Goal: Information Seeking & Learning: Learn about a topic

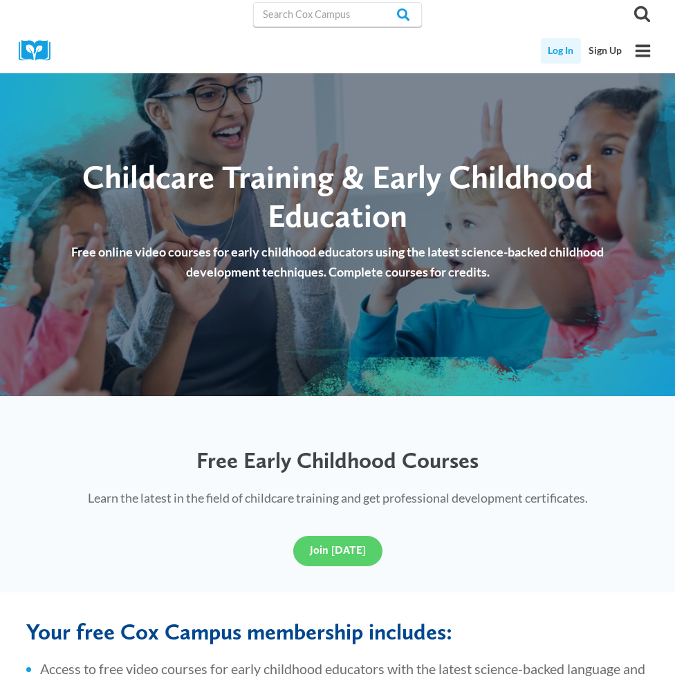
click at [566, 53] on link "Log In" at bounding box center [561, 51] width 41 height 26
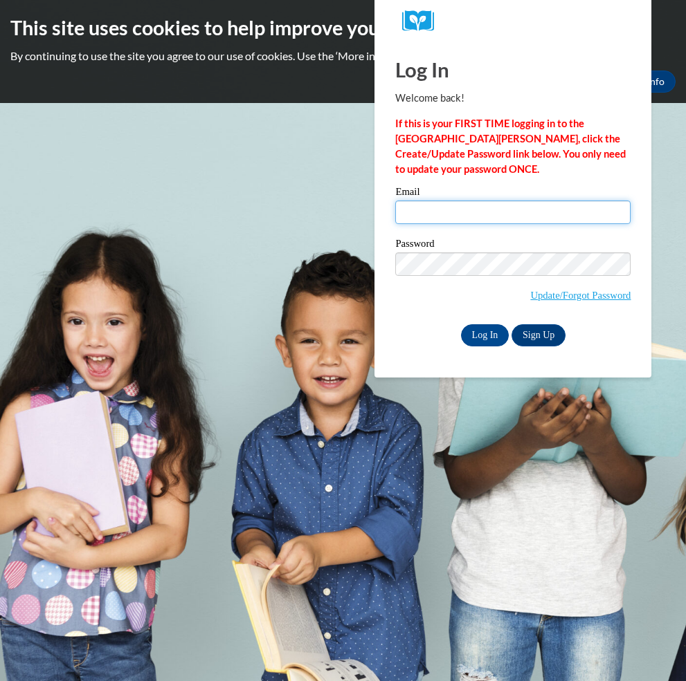
click at [434, 208] on input "Email" at bounding box center [512, 213] width 235 height 24
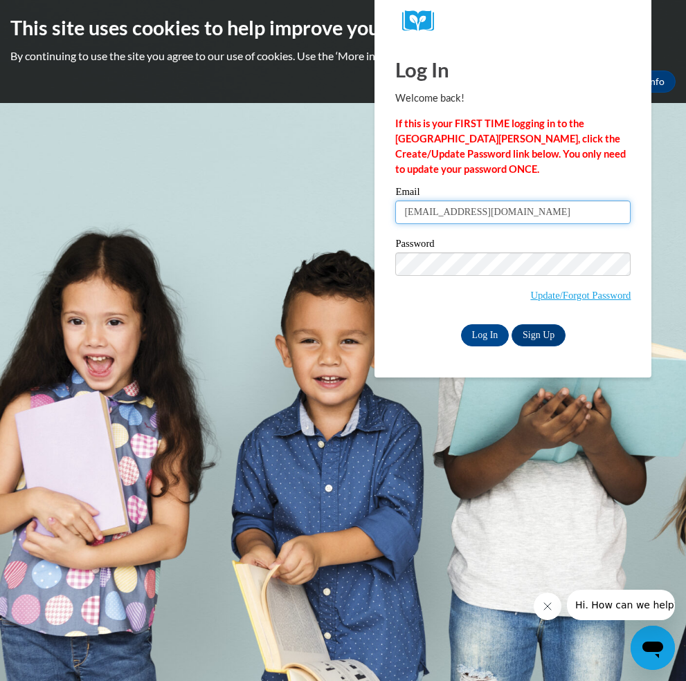
type input "jwserv1@yahoo.com"
click at [481, 332] on input "Log In" at bounding box center [485, 335] width 48 height 22
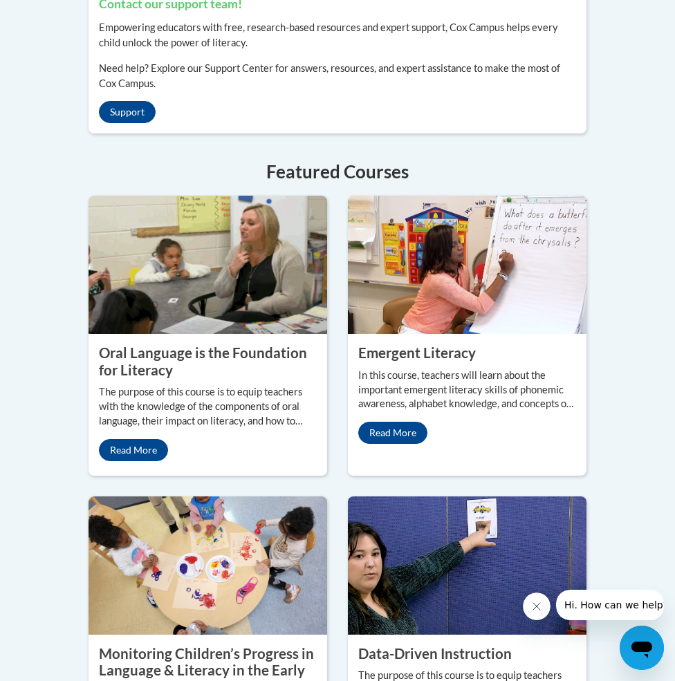
scroll to position [1522, 0]
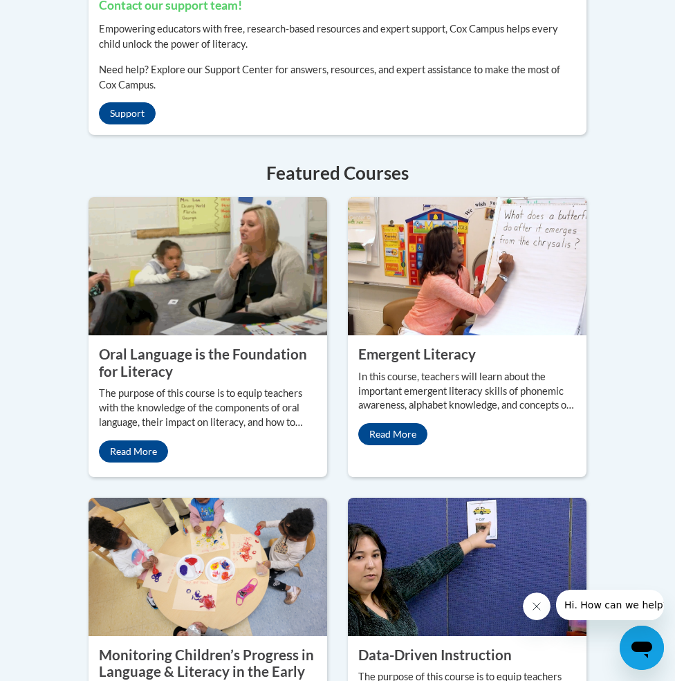
click at [444, 201] on img at bounding box center [467, 266] width 239 height 138
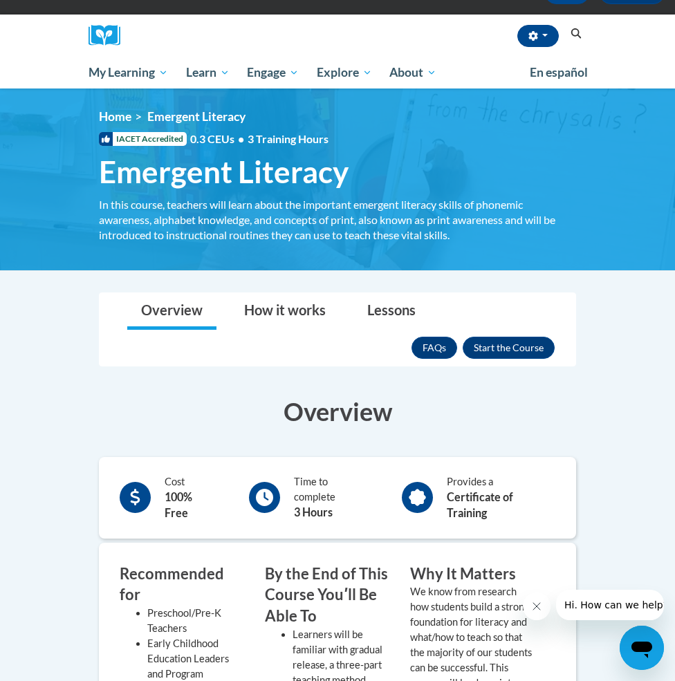
scroll to position [71, 0]
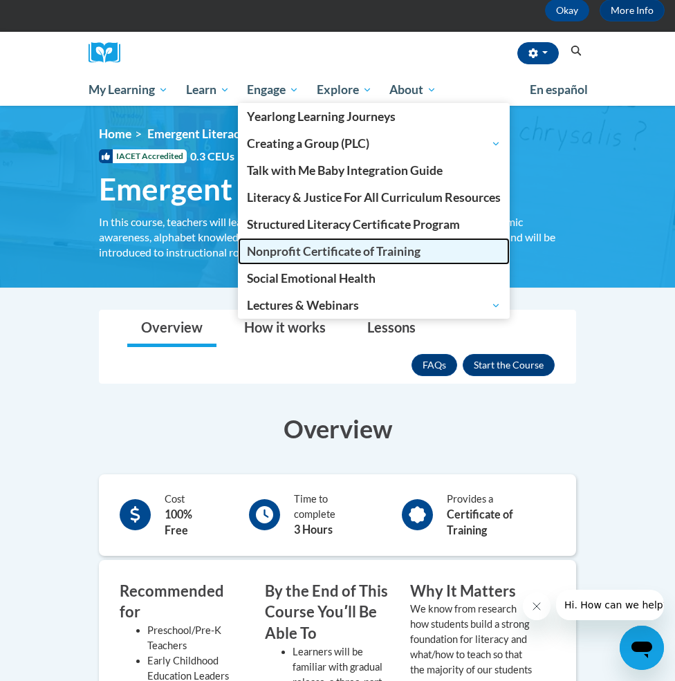
click at [267, 250] on span "Nonprofit Certificate of Training" at bounding box center [334, 251] width 174 height 15
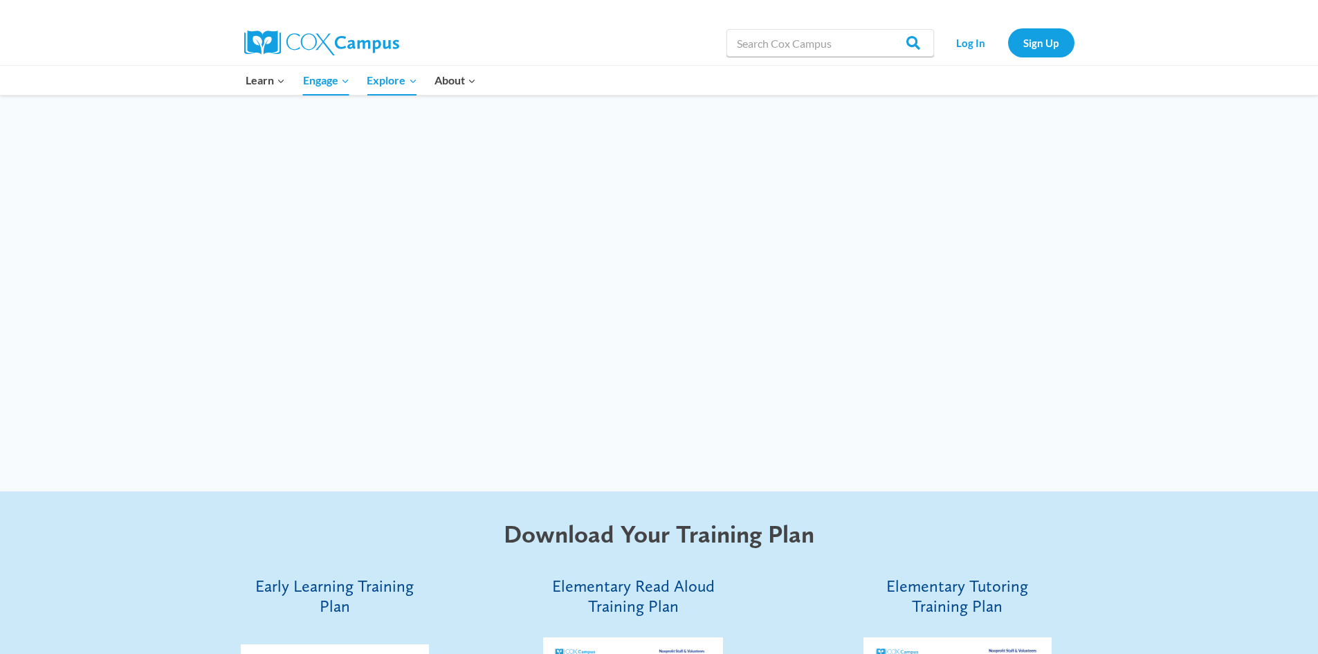
scroll to position [3372, 0]
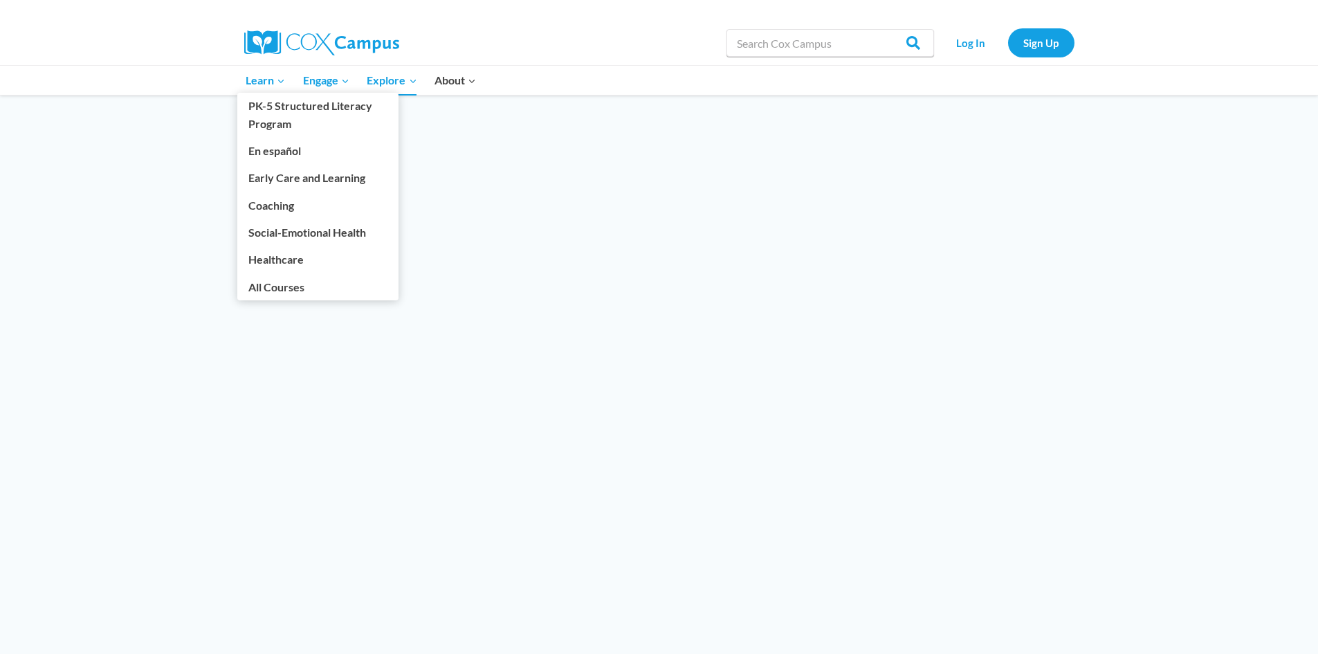
click at [266, 82] on span "Learn Expand" at bounding box center [265, 80] width 39 height 18
click at [268, 80] on span "Learn Expand" at bounding box center [265, 80] width 39 height 18
click at [300, 181] on link "Early Care and Learning" at bounding box center [317, 178] width 161 height 26
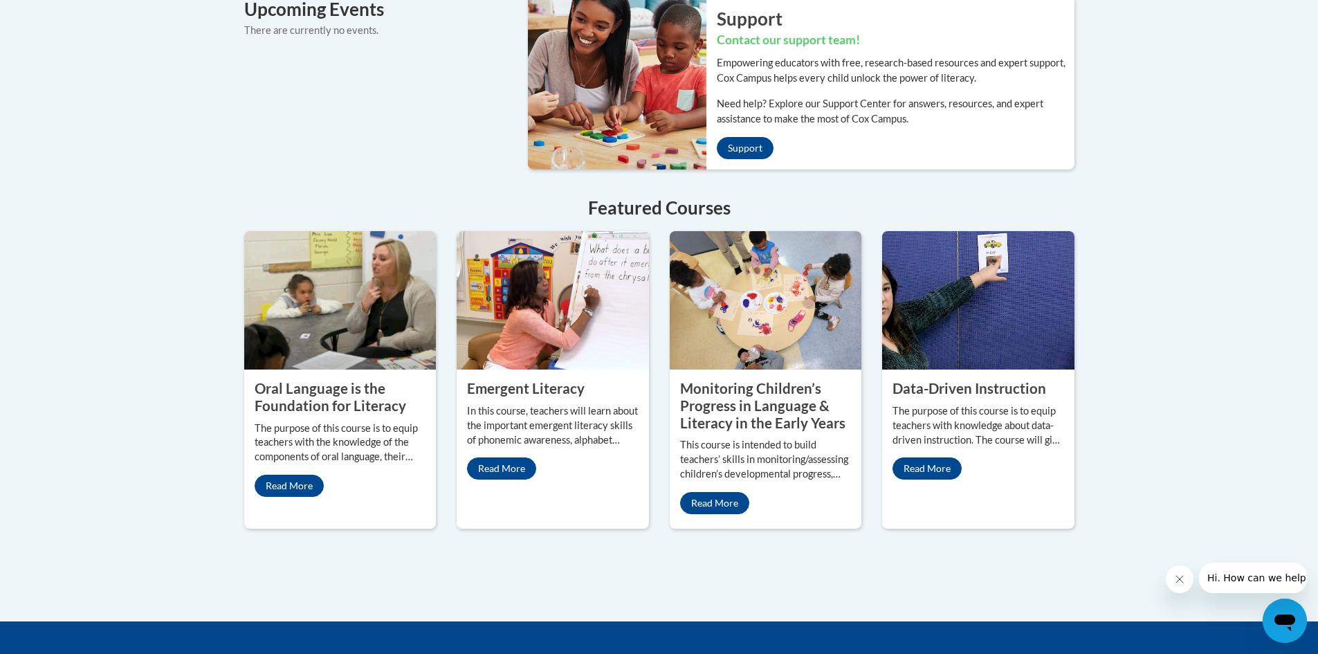
scroll to position [1107, 0]
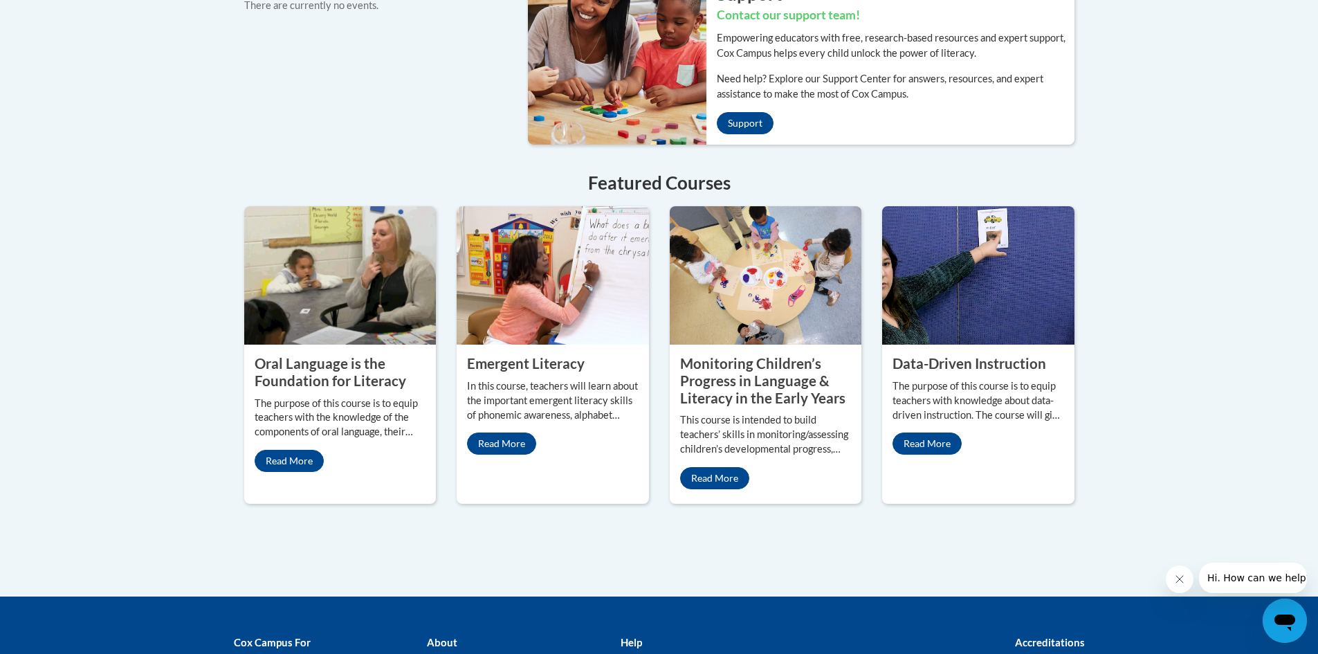
click at [529, 293] on img at bounding box center [553, 275] width 192 height 138
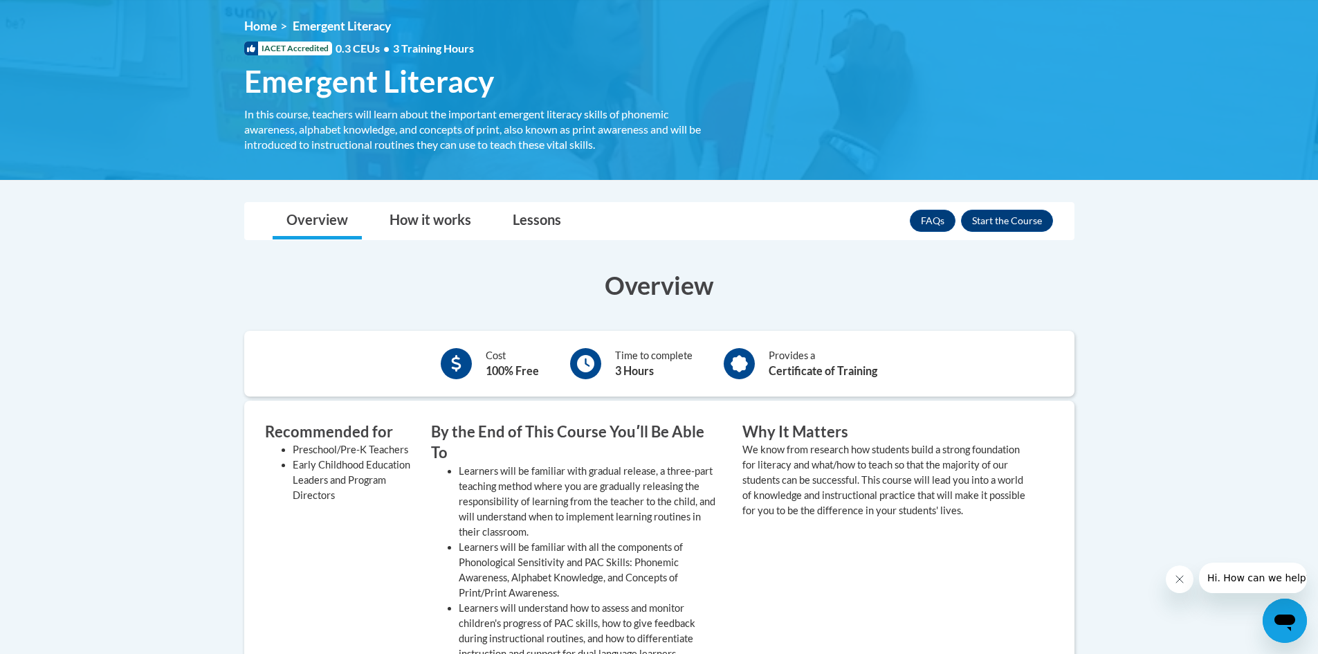
scroll to position [208, 0]
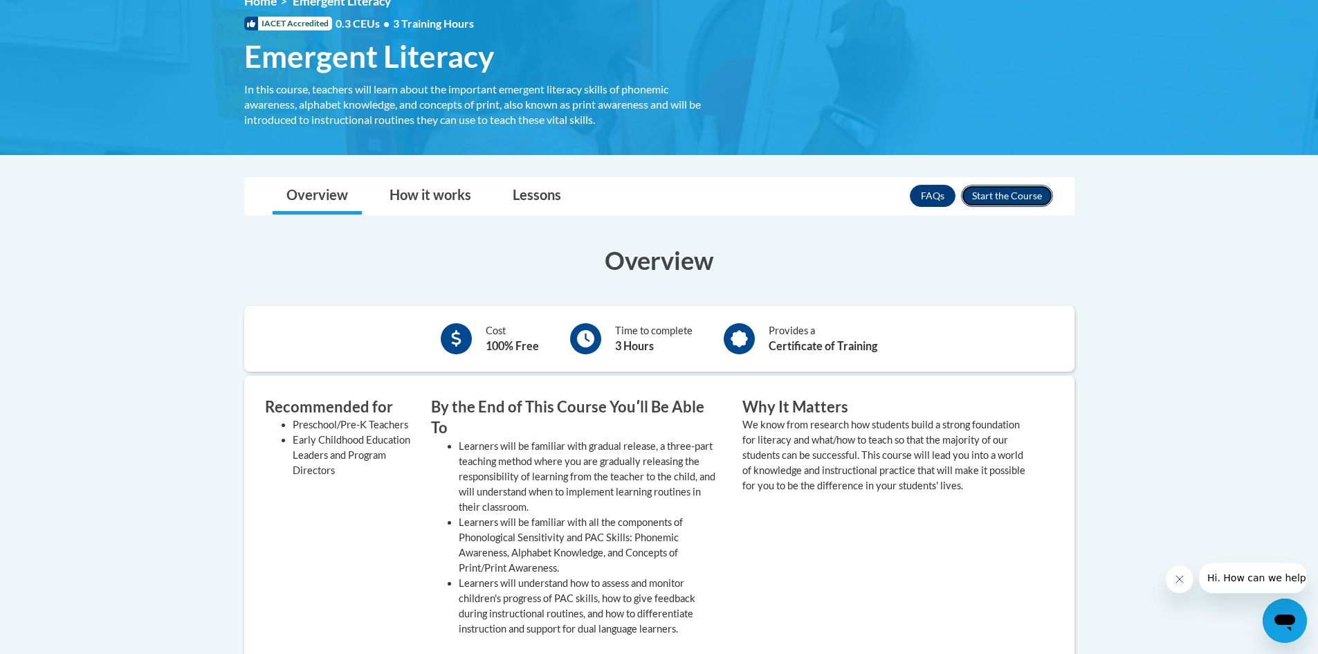
click at [985, 199] on button "Enroll" at bounding box center [1007, 196] width 92 height 22
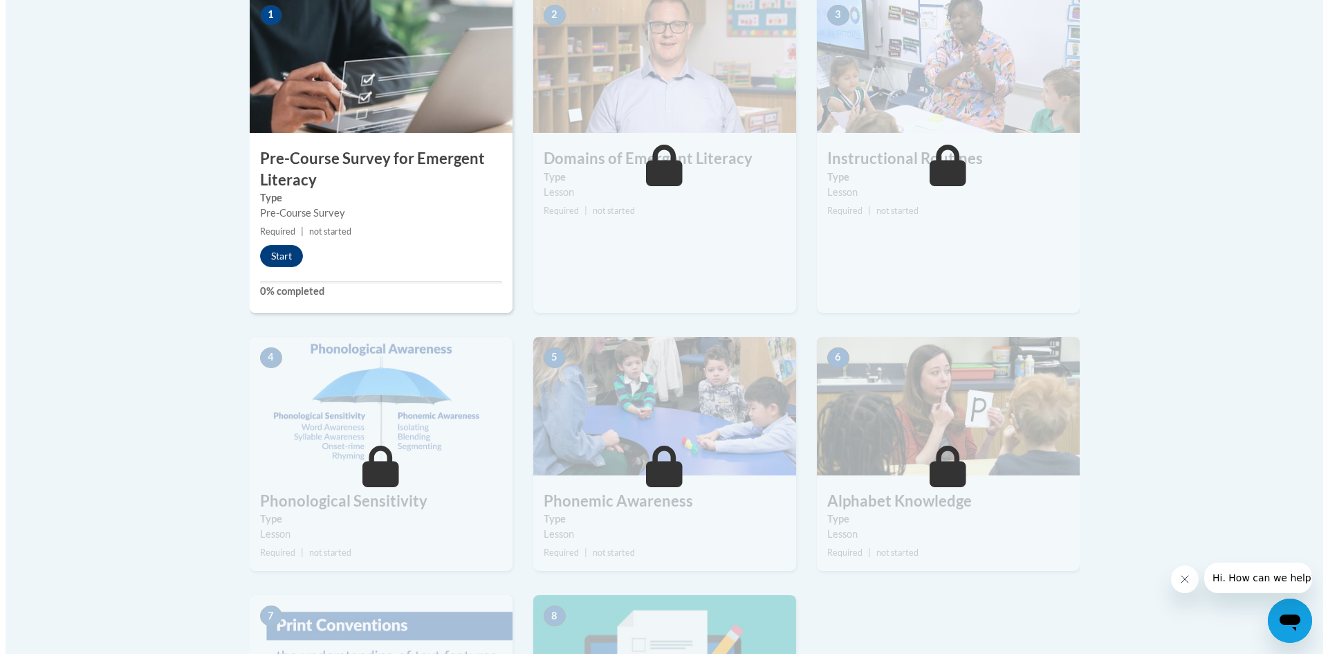
scroll to position [484, 0]
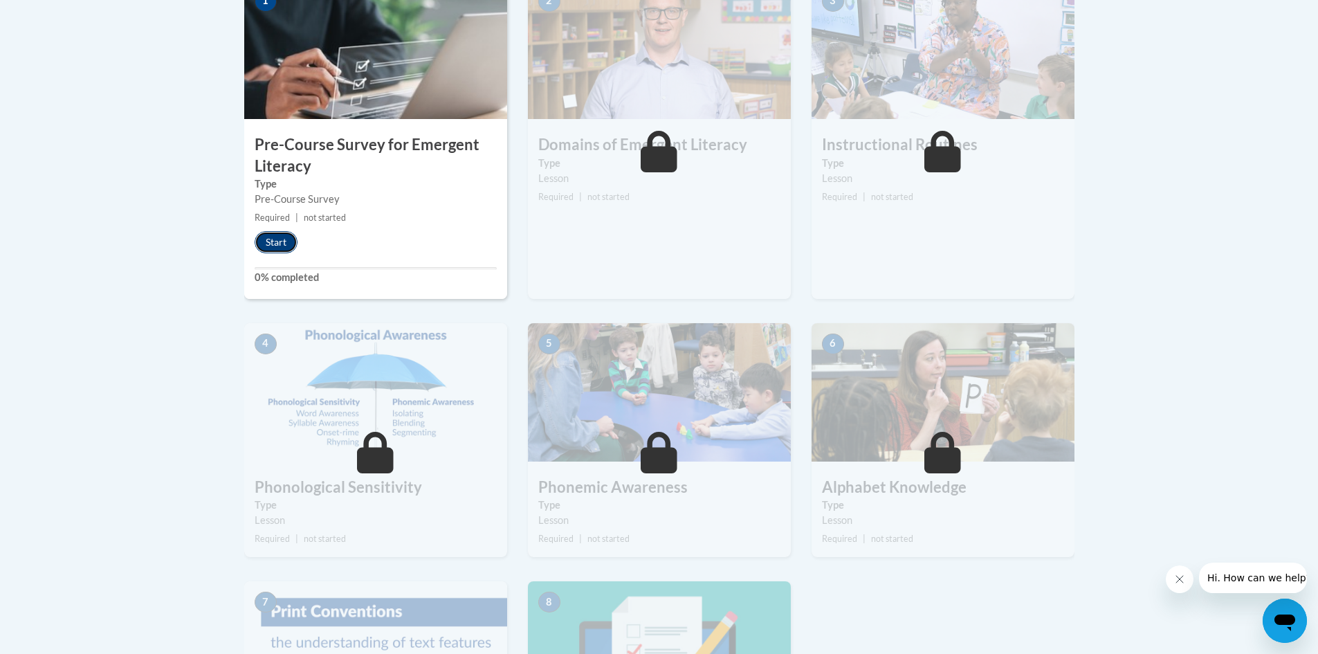
click at [283, 241] on button "Start" at bounding box center [276, 242] width 43 height 22
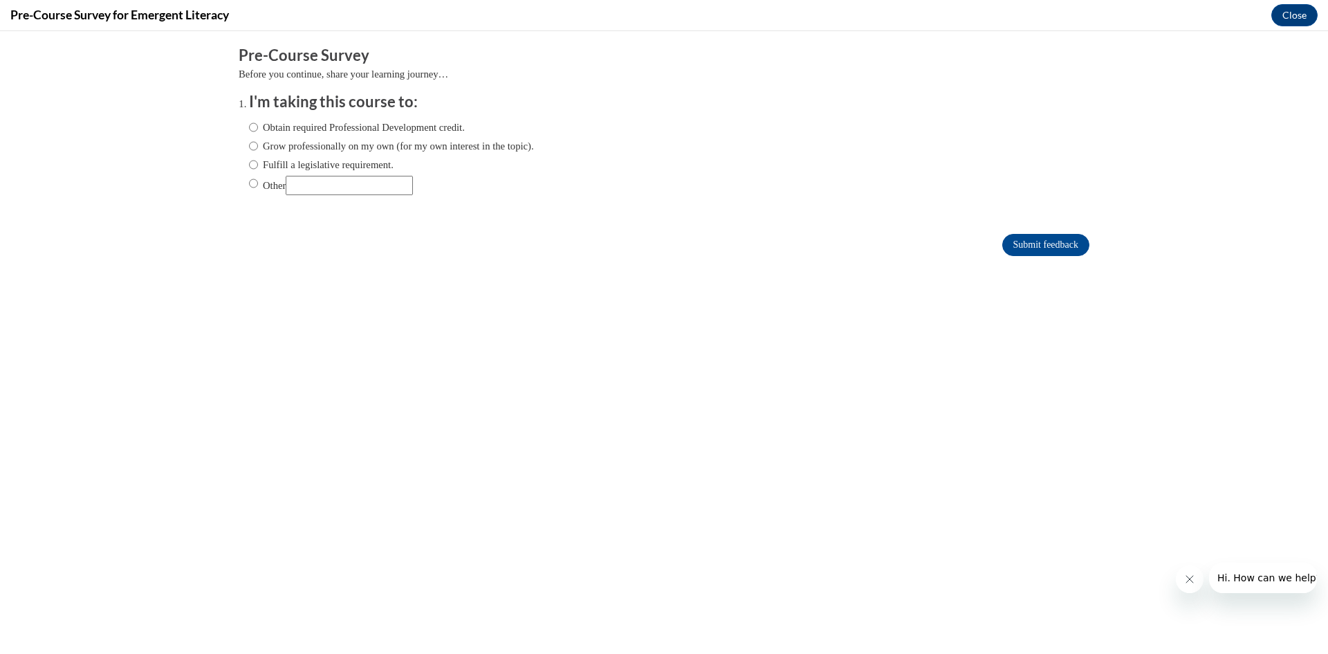
scroll to position [0, 0]
click at [249, 126] on input "Obtain required Professional Development credit." at bounding box center [253, 127] width 9 height 15
radio input "true"
click at [1026, 250] on input "Submit feedback" at bounding box center [1046, 245] width 87 height 22
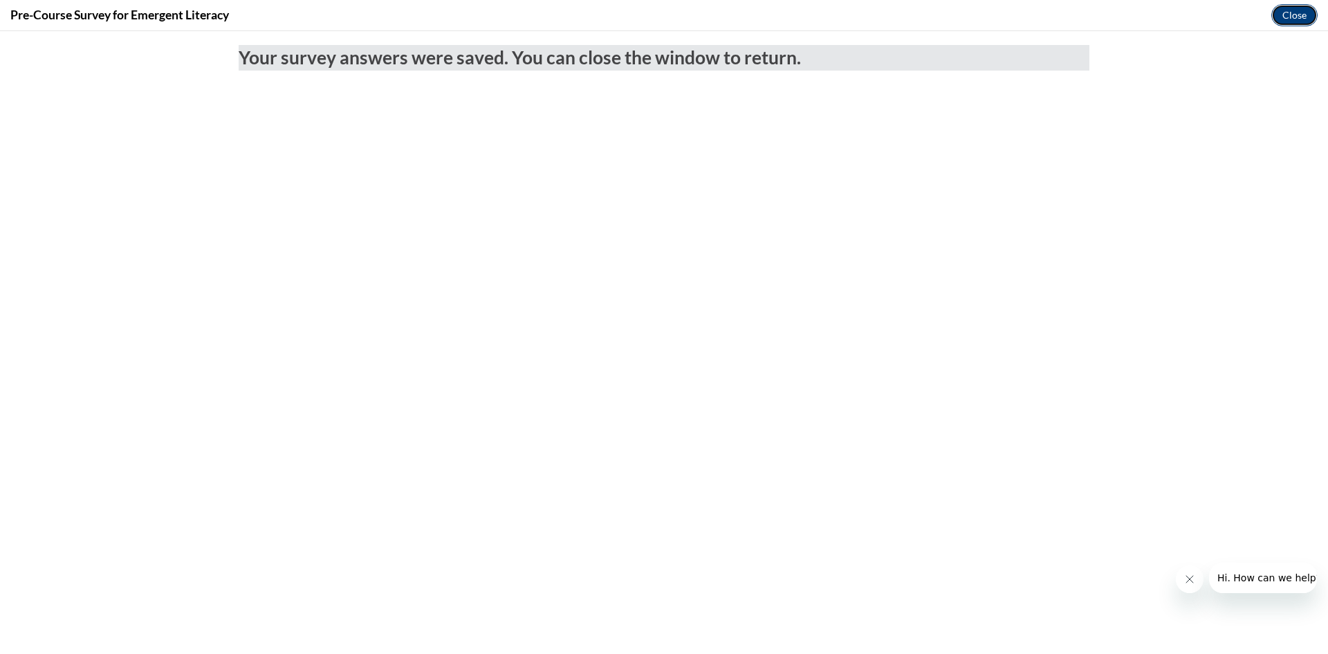
click at [1297, 17] on button "Close" at bounding box center [1295, 15] width 46 height 22
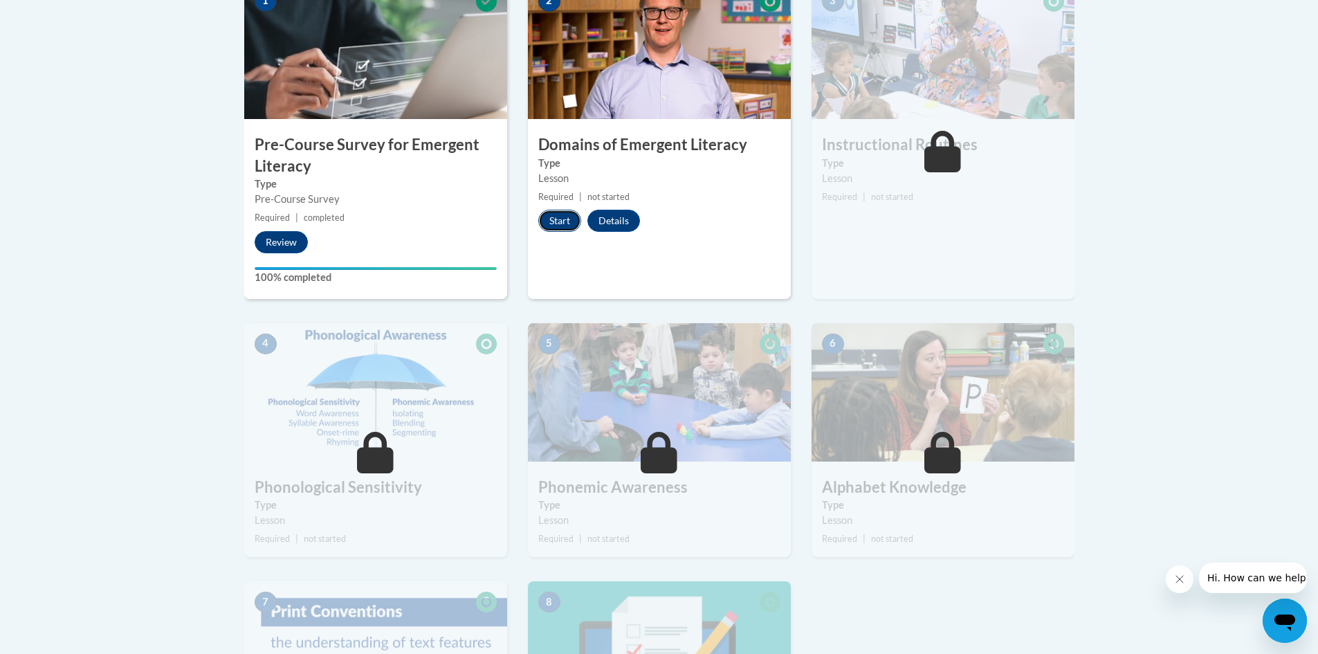
click at [550, 212] on button "Start" at bounding box center [559, 221] width 43 height 22
